Goal: Information Seeking & Learning: Learn about a topic

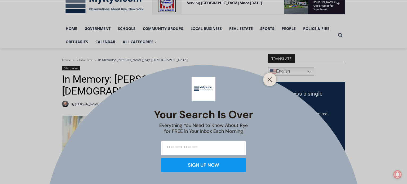
scroll to position [94, 0]
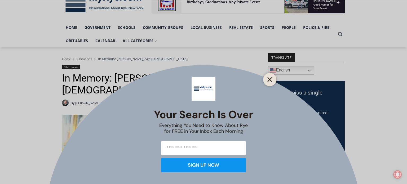
click at [269, 79] on line "Close" at bounding box center [270, 80] width 4 height 4
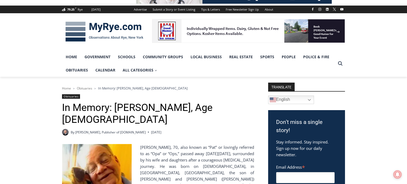
scroll to position [0, 0]
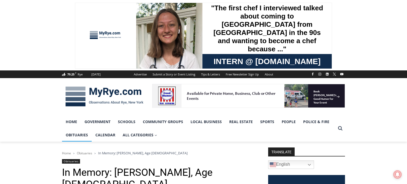
click at [78, 136] on link "Obituaries" at bounding box center [77, 135] width 30 height 13
